Goal: Find specific page/section: Find specific page/section

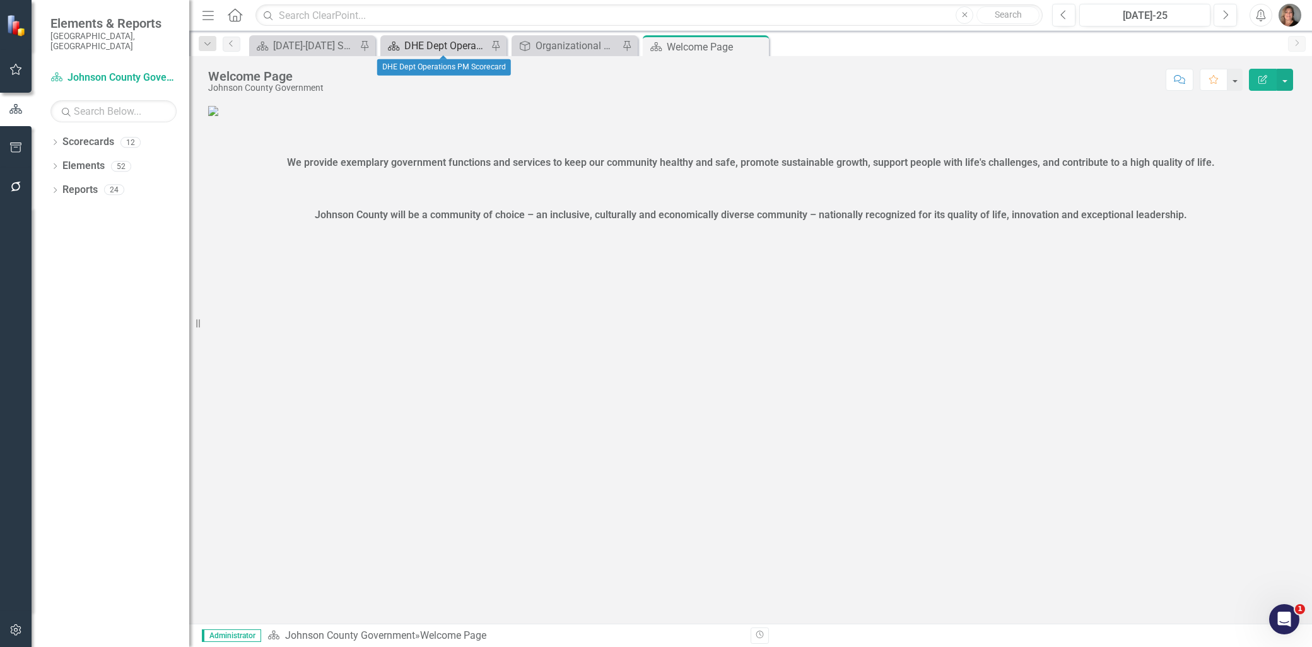
click at [455, 42] on div "DHE Dept Operations PM Scorecard" at bounding box center [445, 46] width 83 height 16
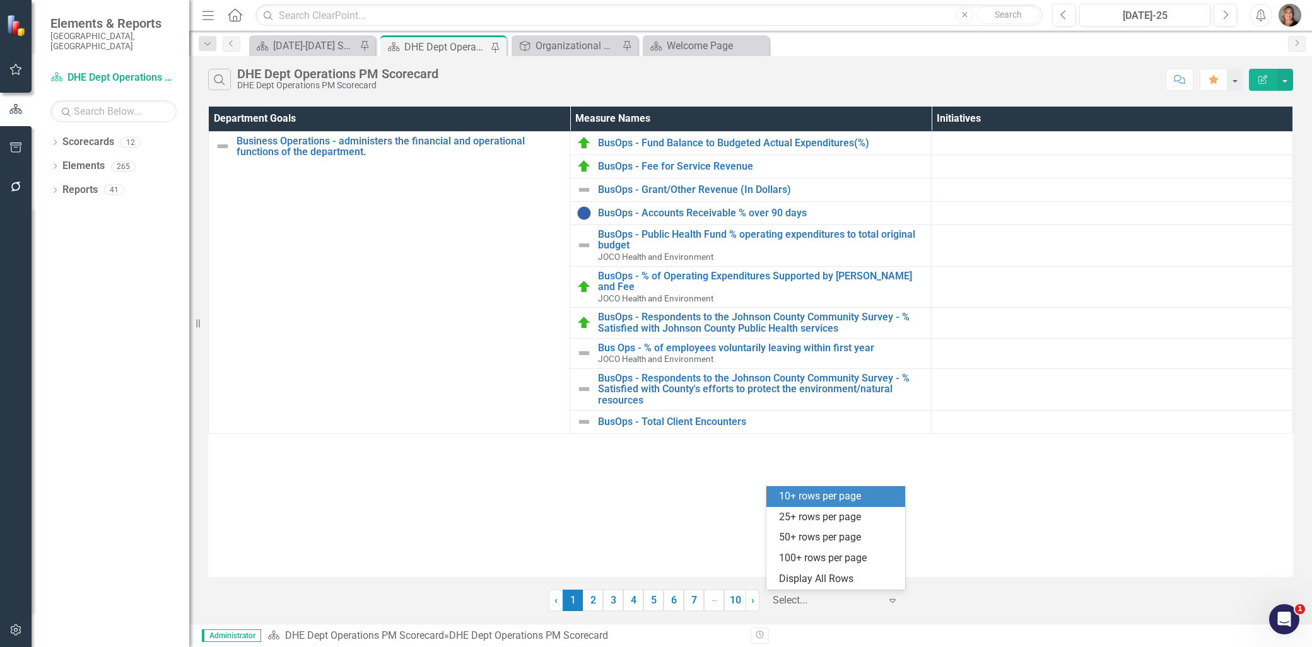
click at [829, 599] on div at bounding box center [826, 601] width 107 height 17
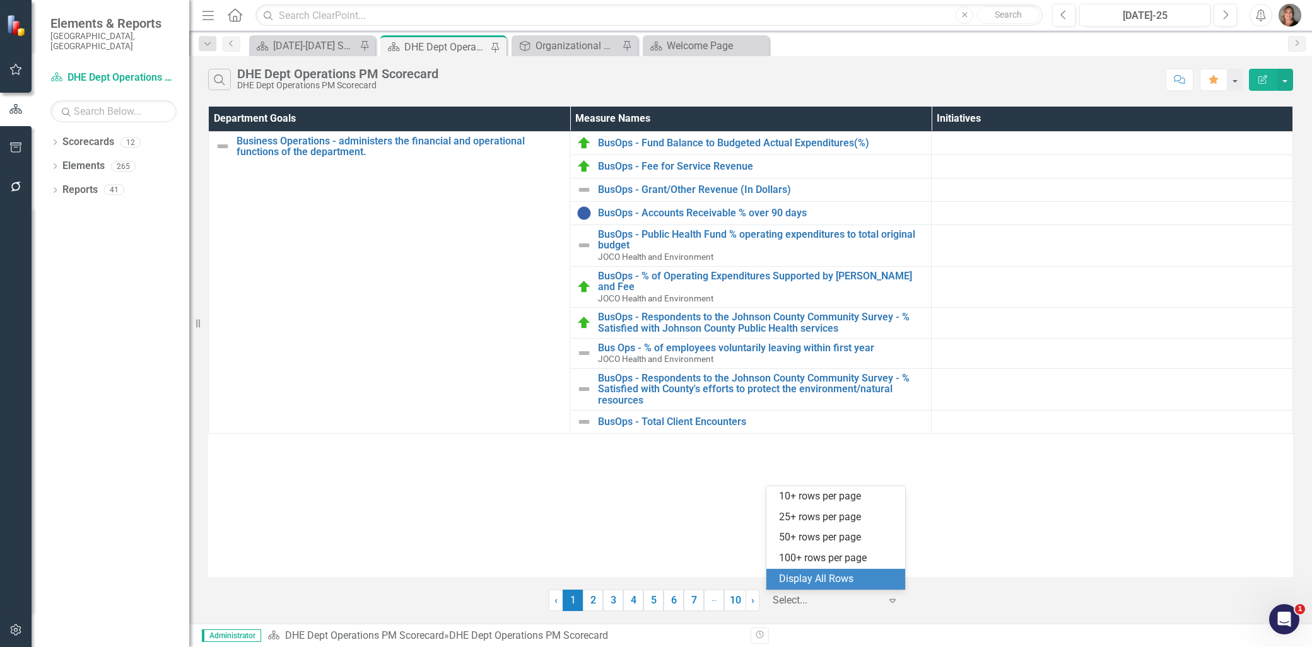
click at [829, 571] on div "Display All Rows" at bounding box center [836, 579] width 139 height 21
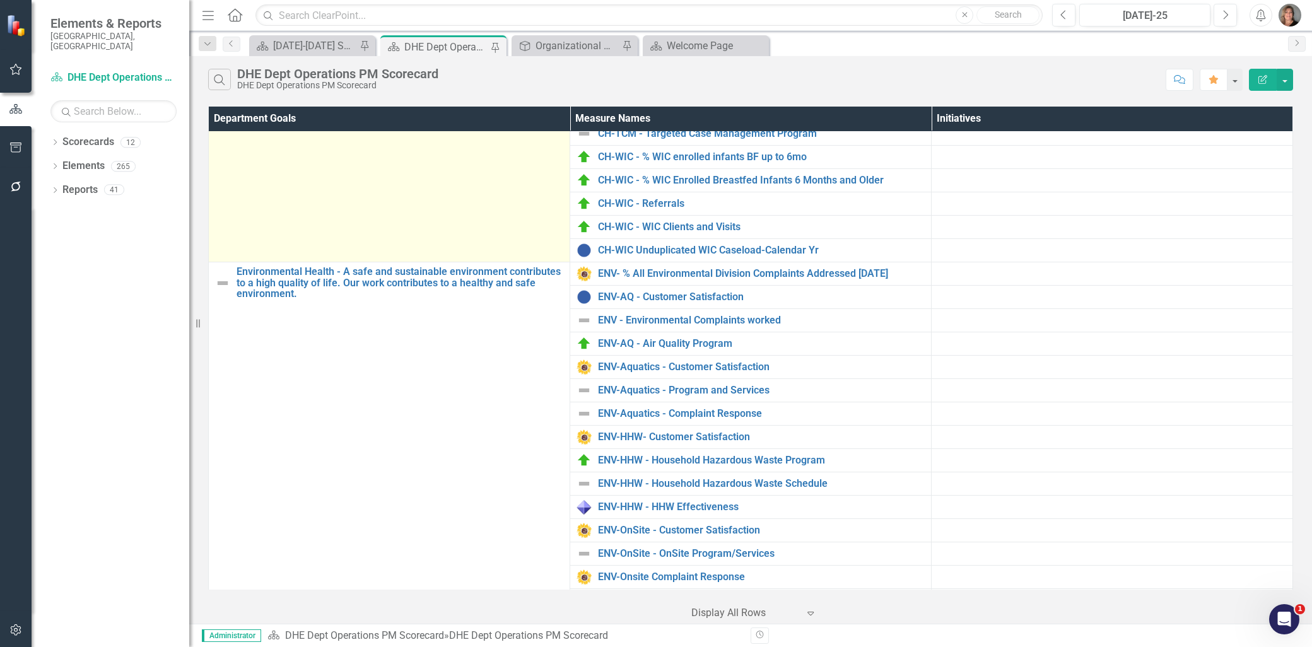
scroll to position [841, 0]
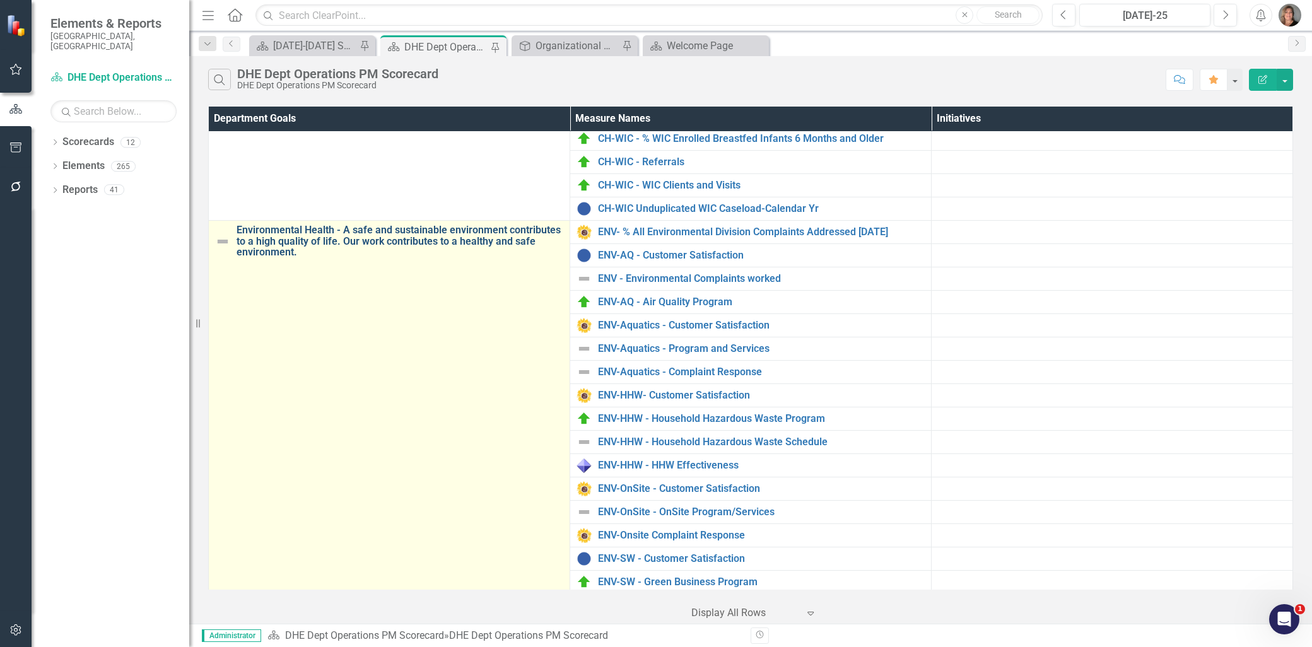
click at [463, 225] on link "Environmental Health - A safe and sustainable environment contributes to a high…" at bounding box center [400, 241] width 327 height 33
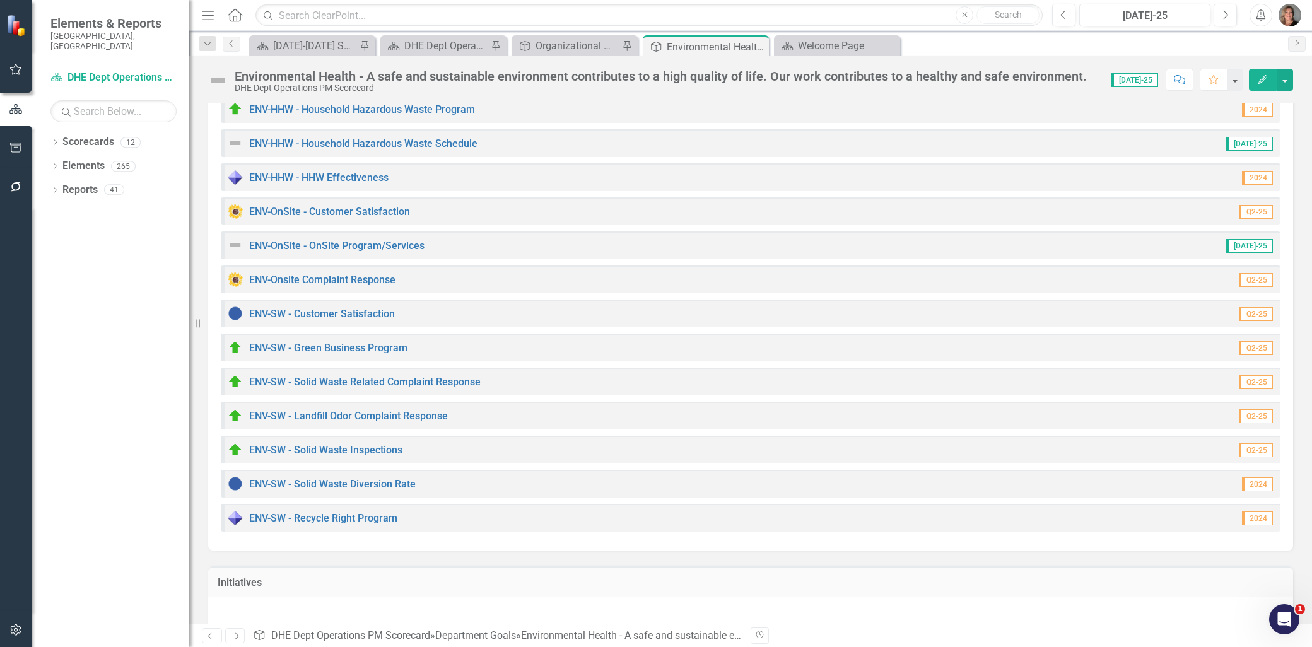
scroll to position [510, 0]
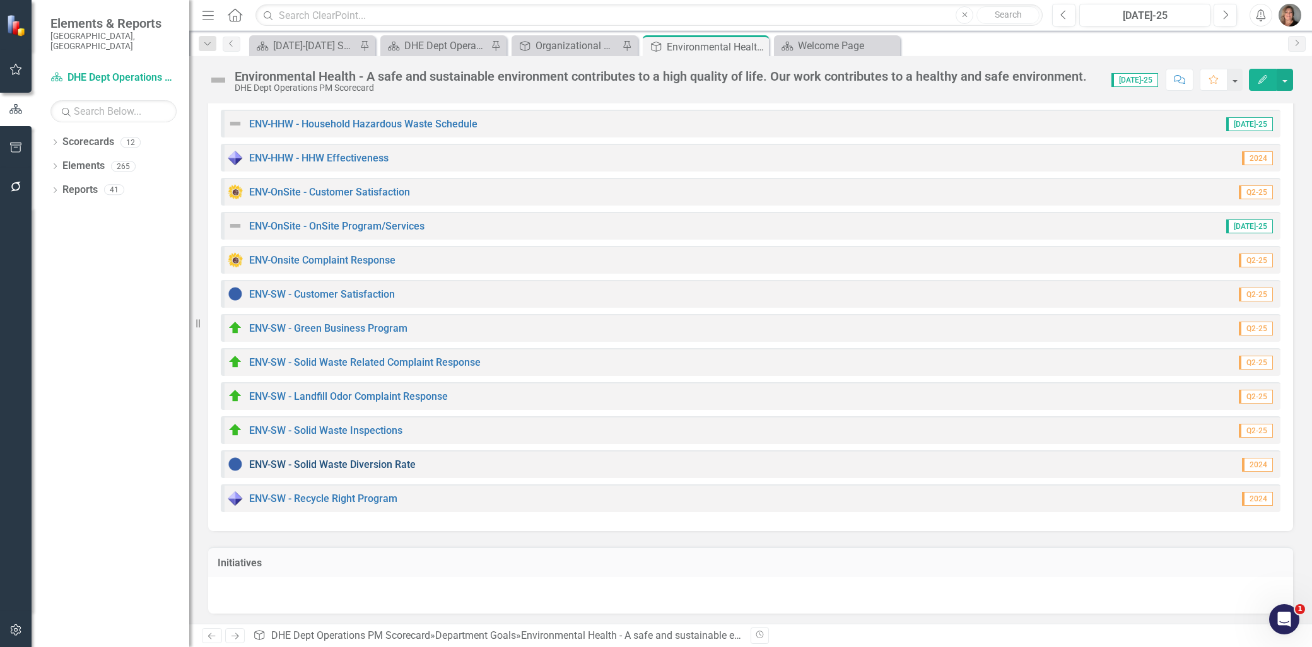
click at [369, 464] on link "ENV-SW - Solid Waste Diversion Rate" at bounding box center [332, 465] width 167 height 12
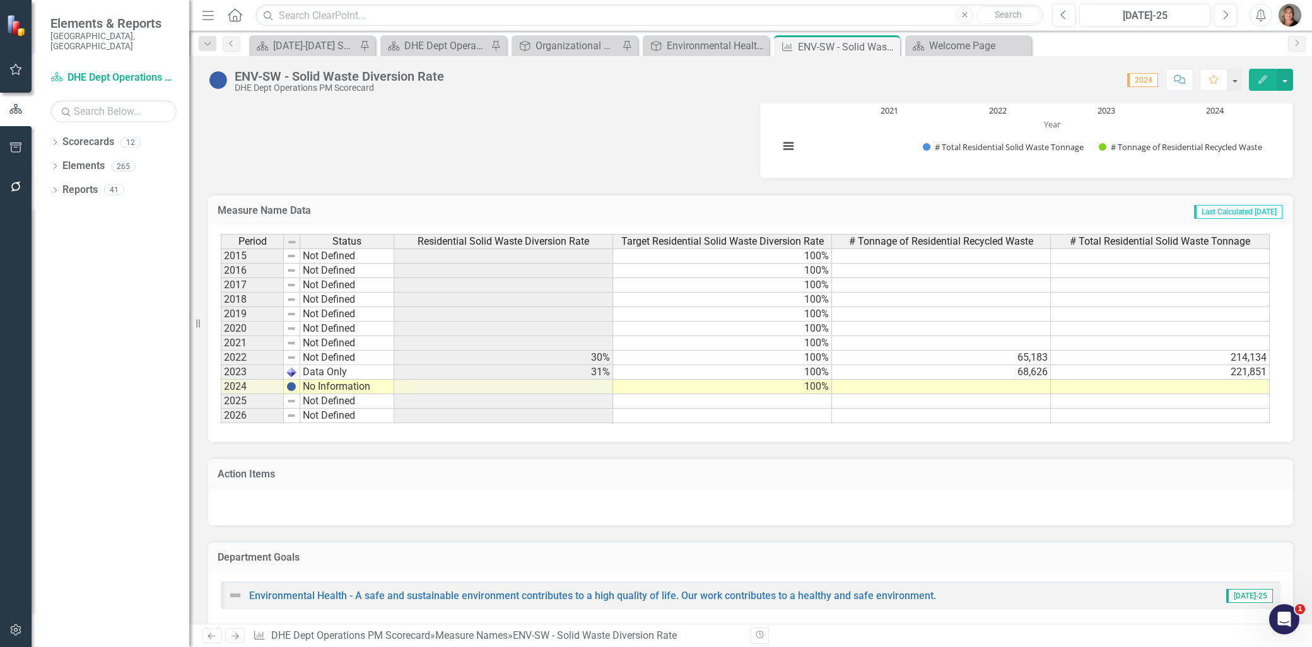
scroll to position [750, 0]
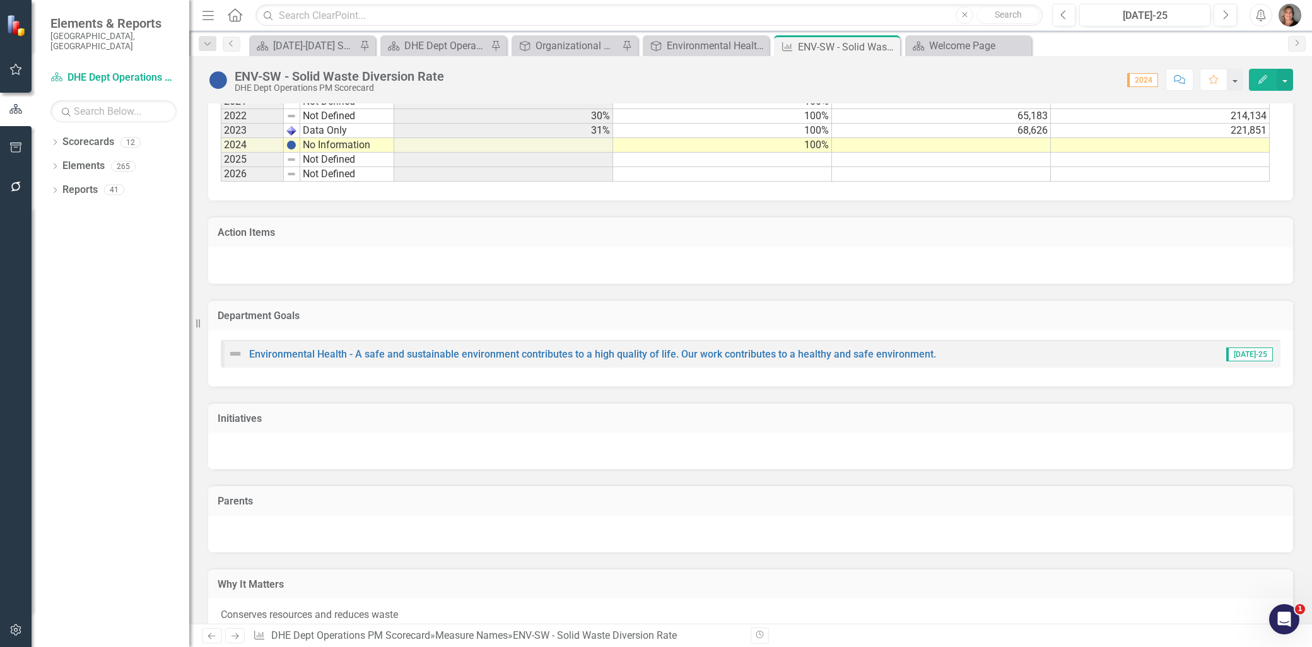
click at [745, 236] on h3 "Action Items" at bounding box center [751, 232] width 1066 height 11
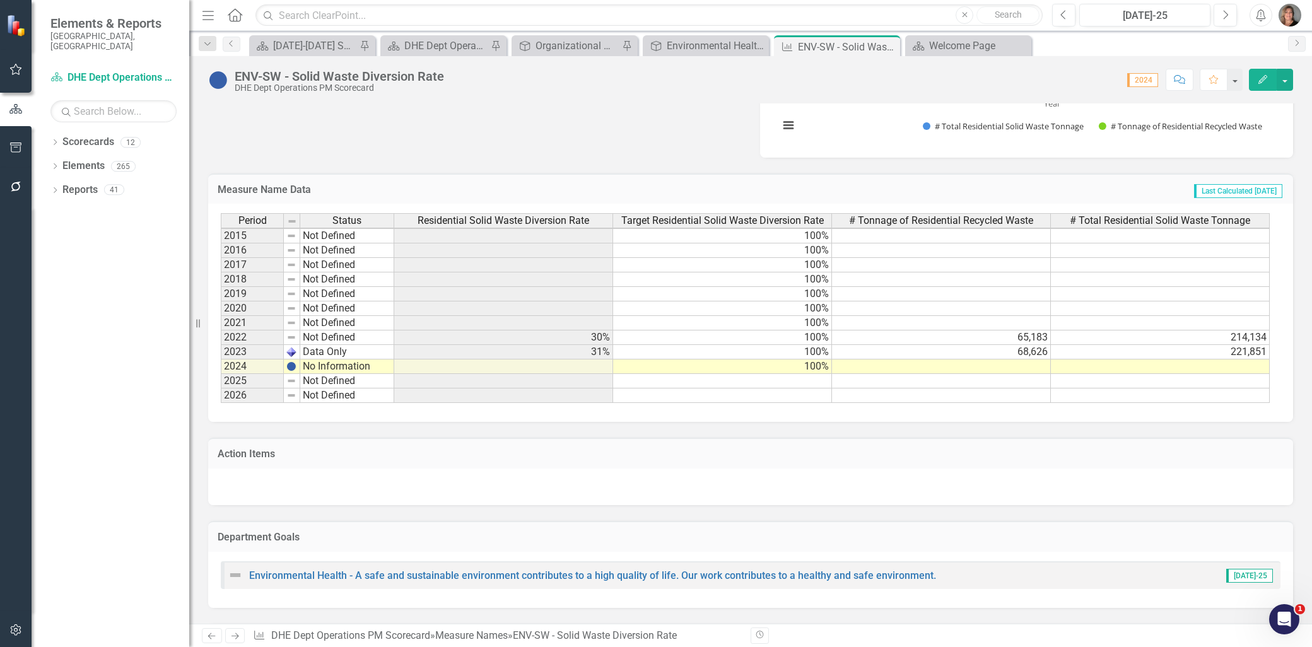
scroll to position [560, 0]
